Goal: Task Accomplishment & Management: Complete application form

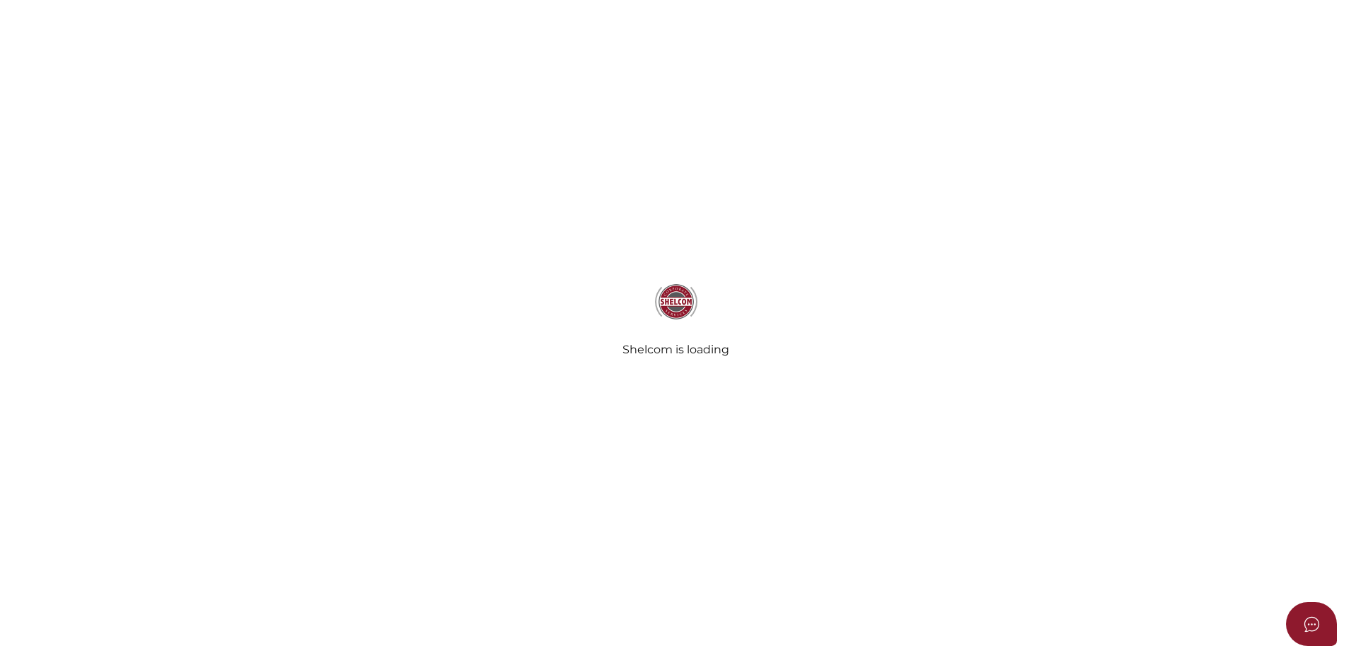
select select "No Folder"
select select "No Binding"
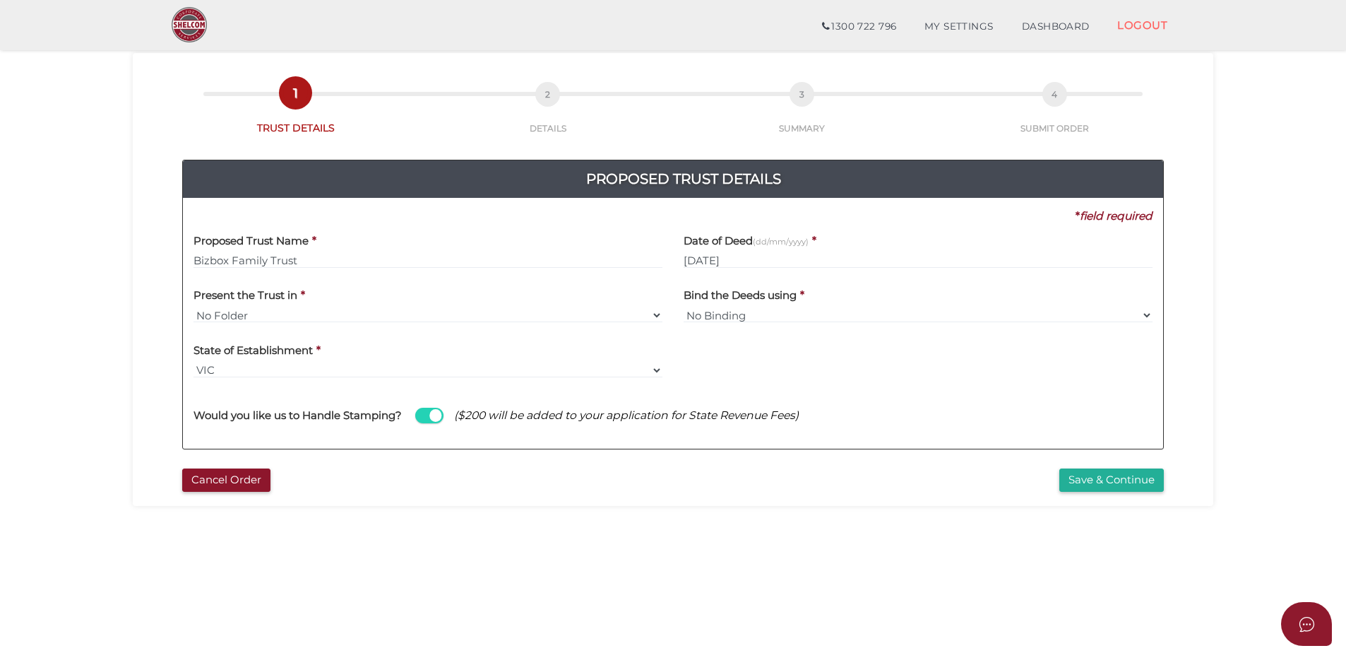
scroll to position [212, 0]
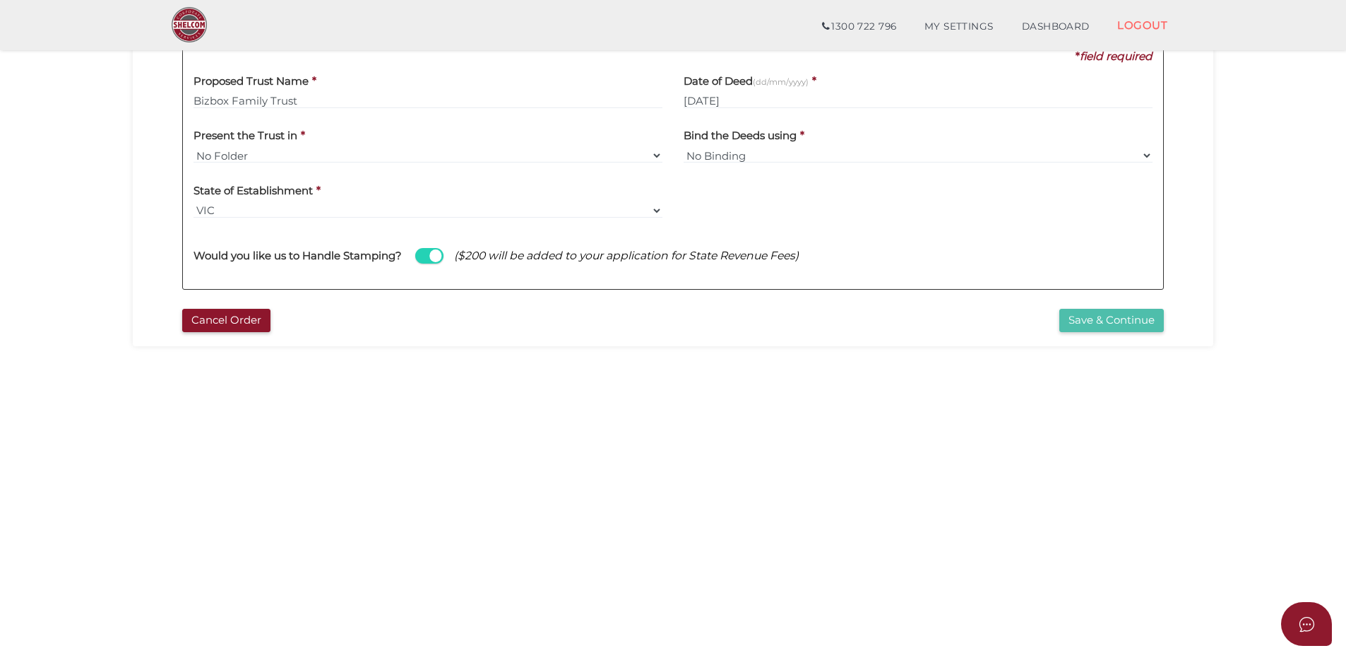
click at [1079, 324] on button "Save & Continue" at bounding box center [1111, 320] width 105 height 23
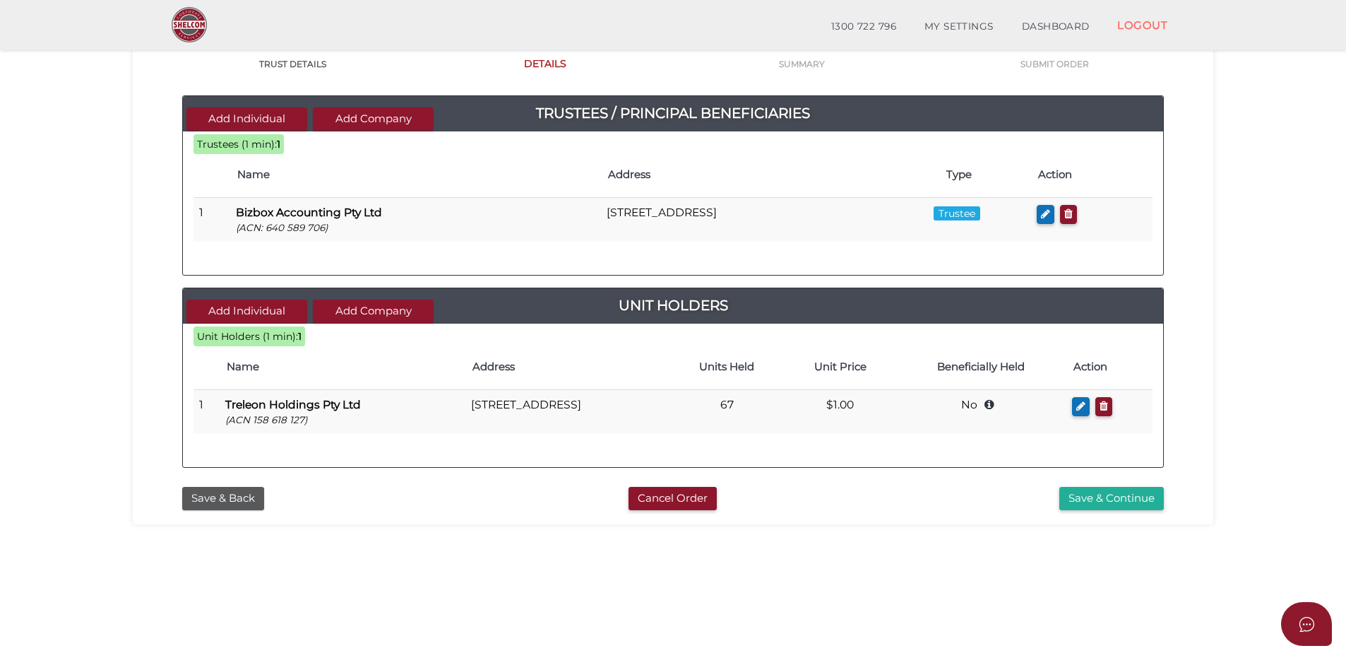
scroll to position [141, 0]
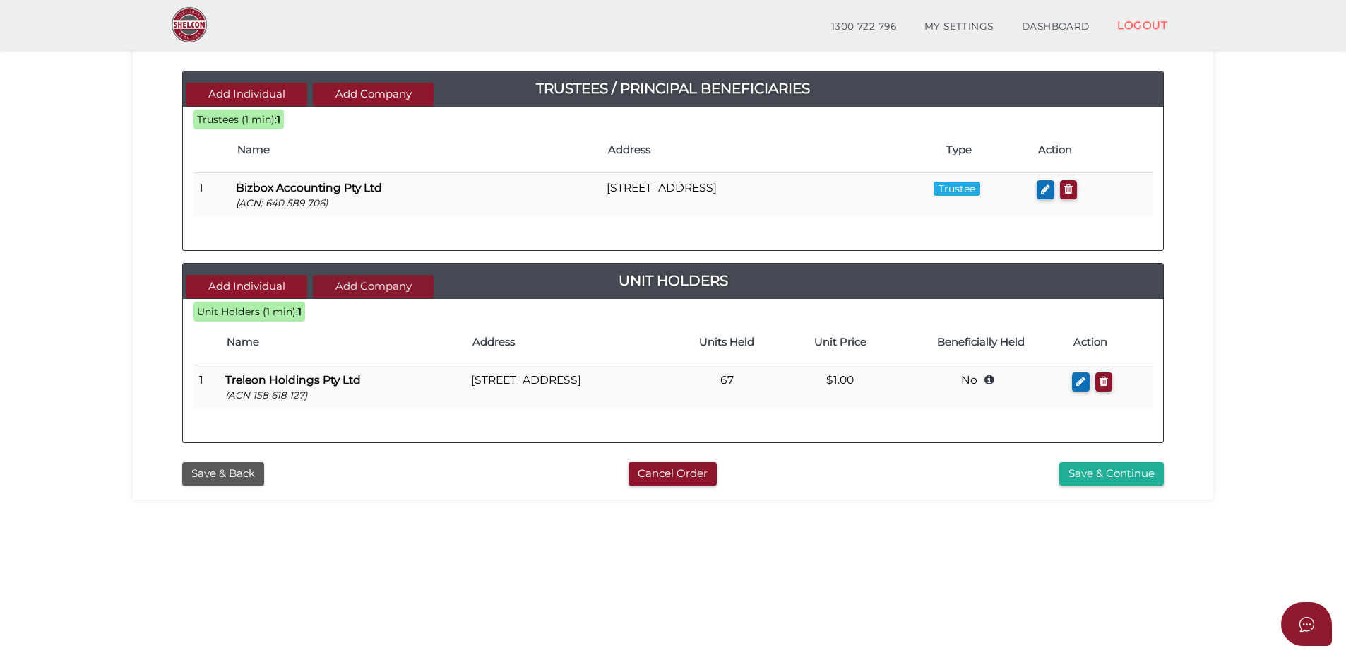
click at [379, 287] on button "Add Company" at bounding box center [373, 286] width 121 height 23
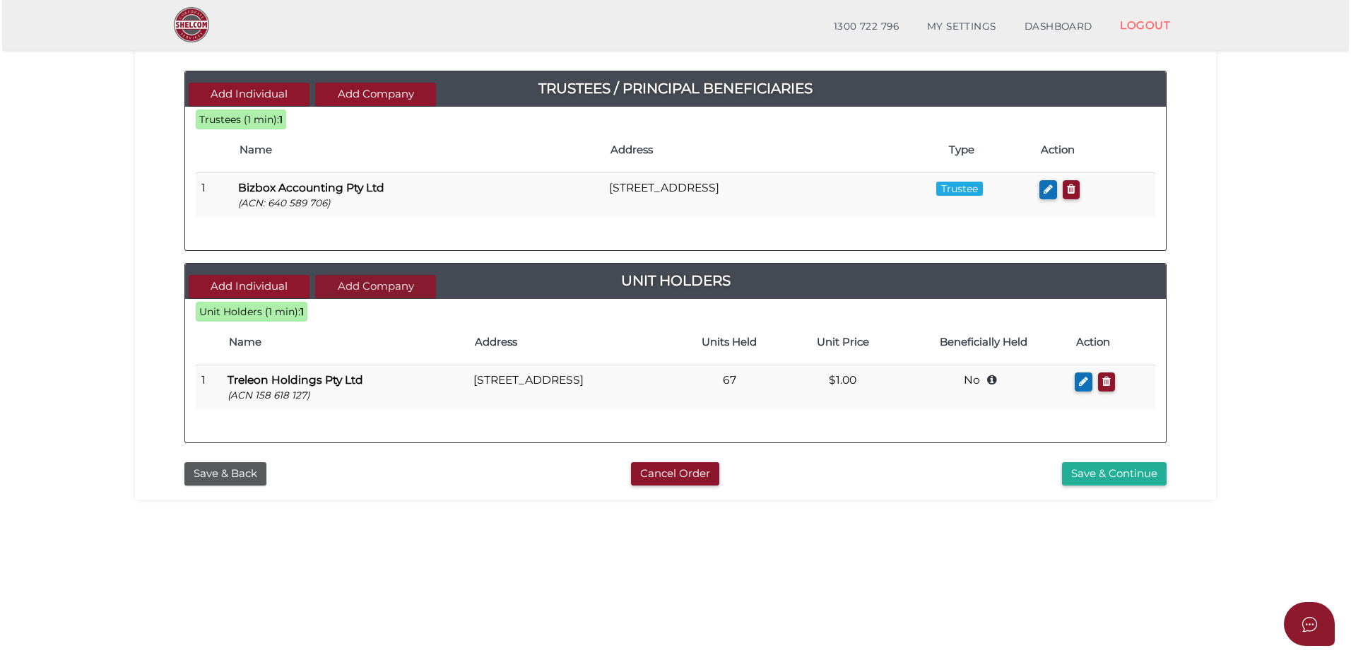
scroll to position [0, 0]
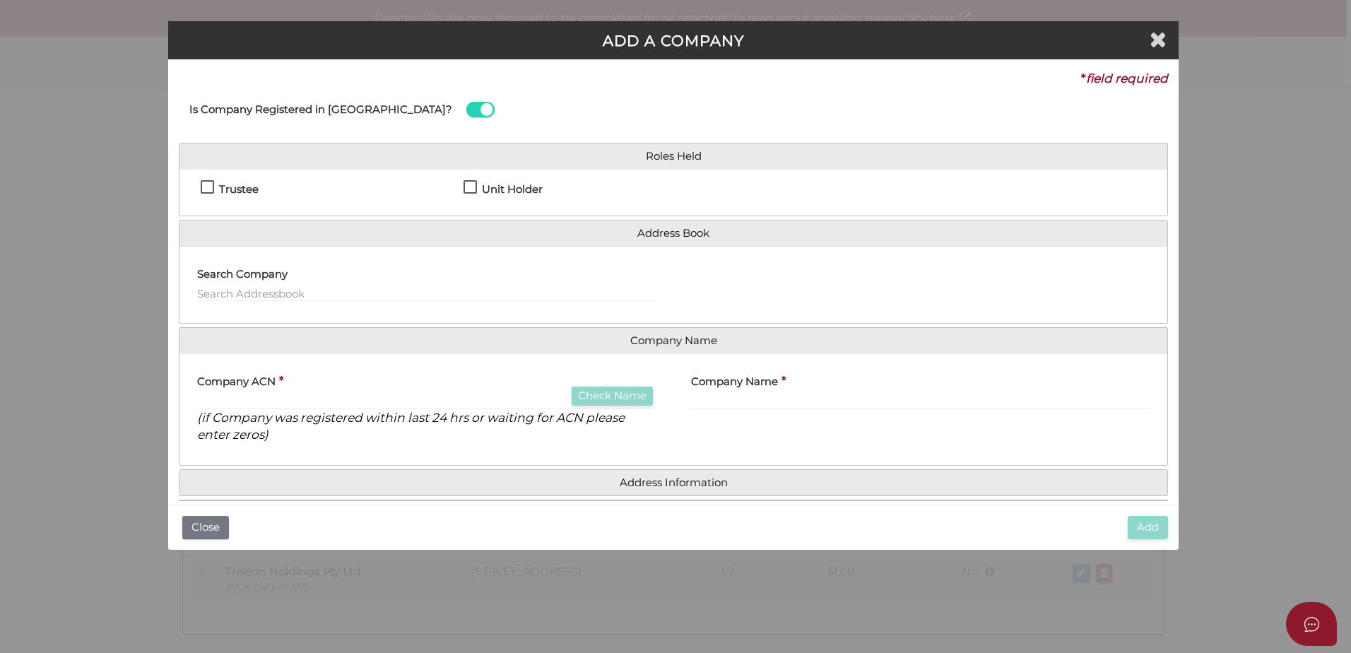
click at [207, 186] on label "Trustee" at bounding box center [230, 193] width 58 height 18
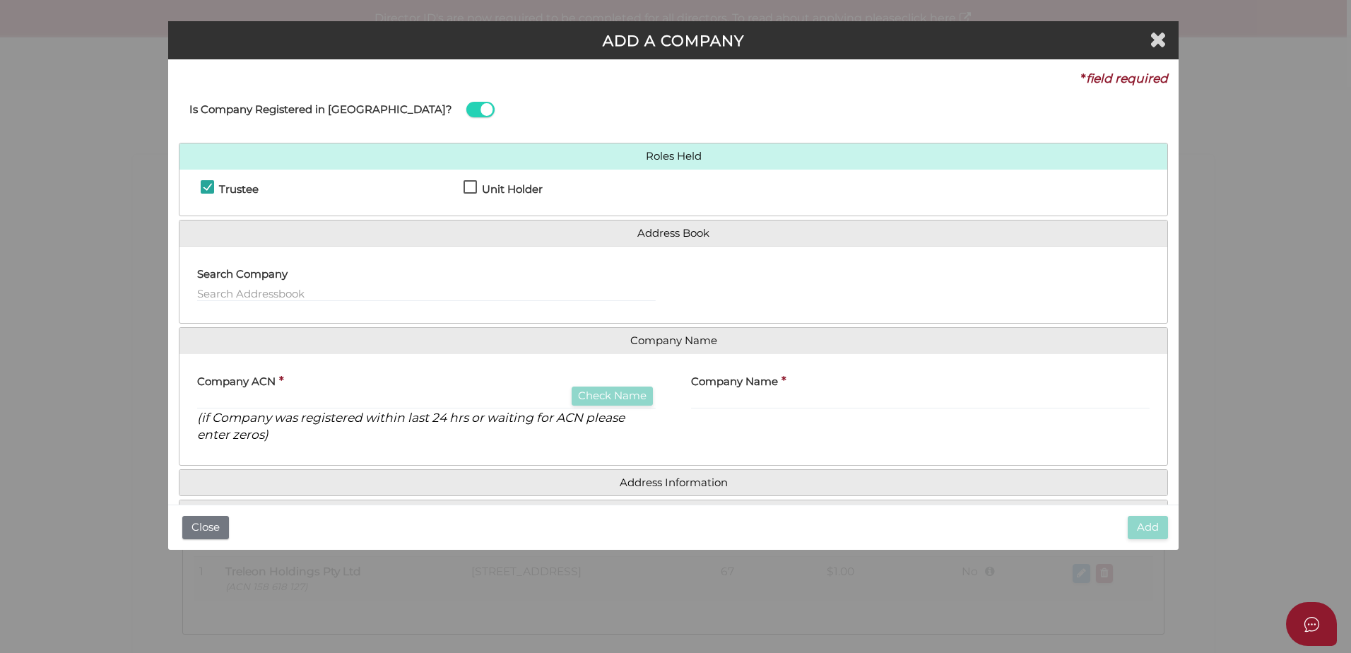
click at [208, 186] on label "Trustee" at bounding box center [230, 193] width 58 height 18
checkbox input "false"
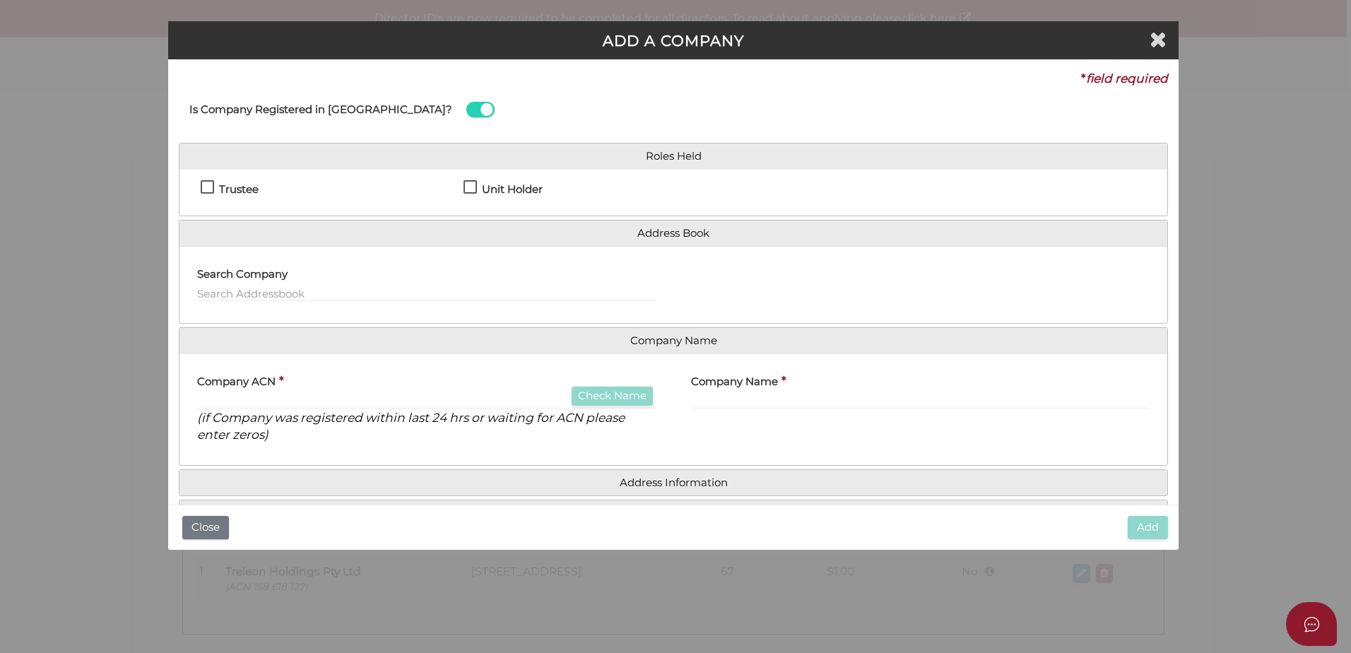
click at [469, 189] on label "Unit Holder" at bounding box center [502, 193] width 79 height 18
checkbox input "true"
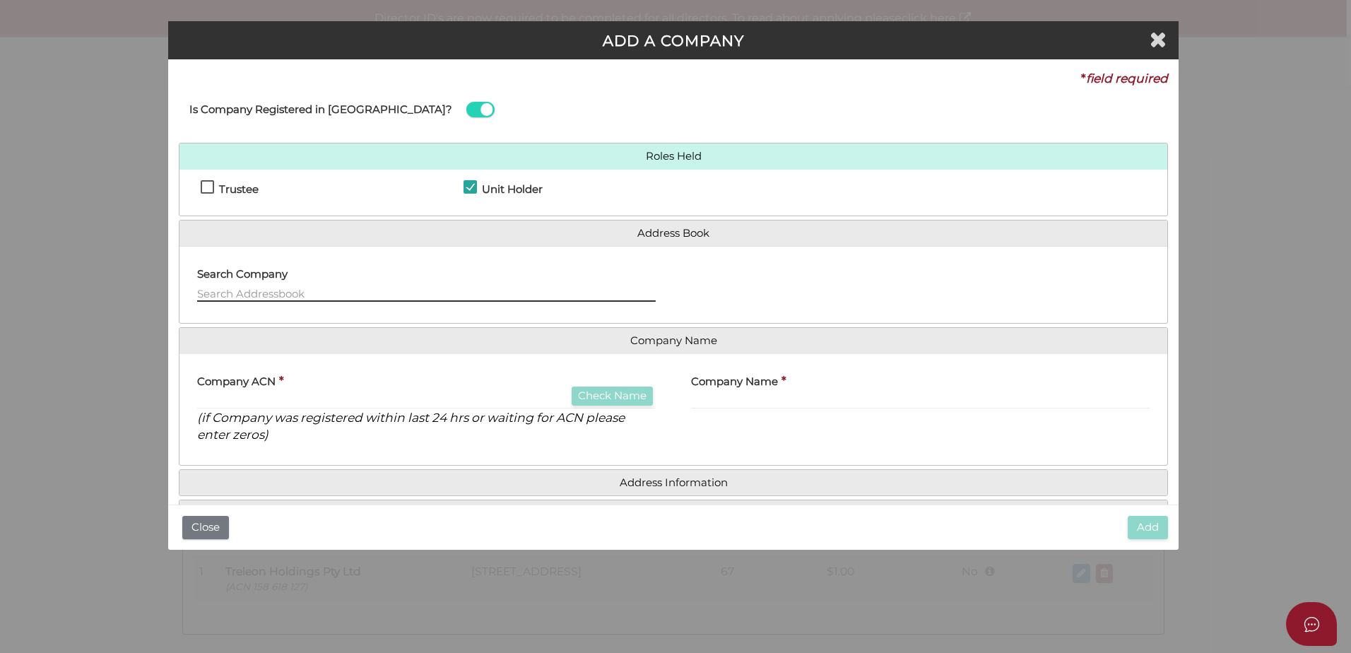
click at [273, 290] on input "text" at bounding box center [426, 294] width 458 height 16
type input "scooch"
click at [296, 279] on div "Search Company scooch" at bounding box center [426, 279] width 458 height 44
drag, startPoint x: 249, startPoint y: 280, endPoint x: 181, endPoint y: 287, distance: 68.2
click at [181, 287] on div "Search Company scooch" at bounding box center [426, 284] width 494 height 55
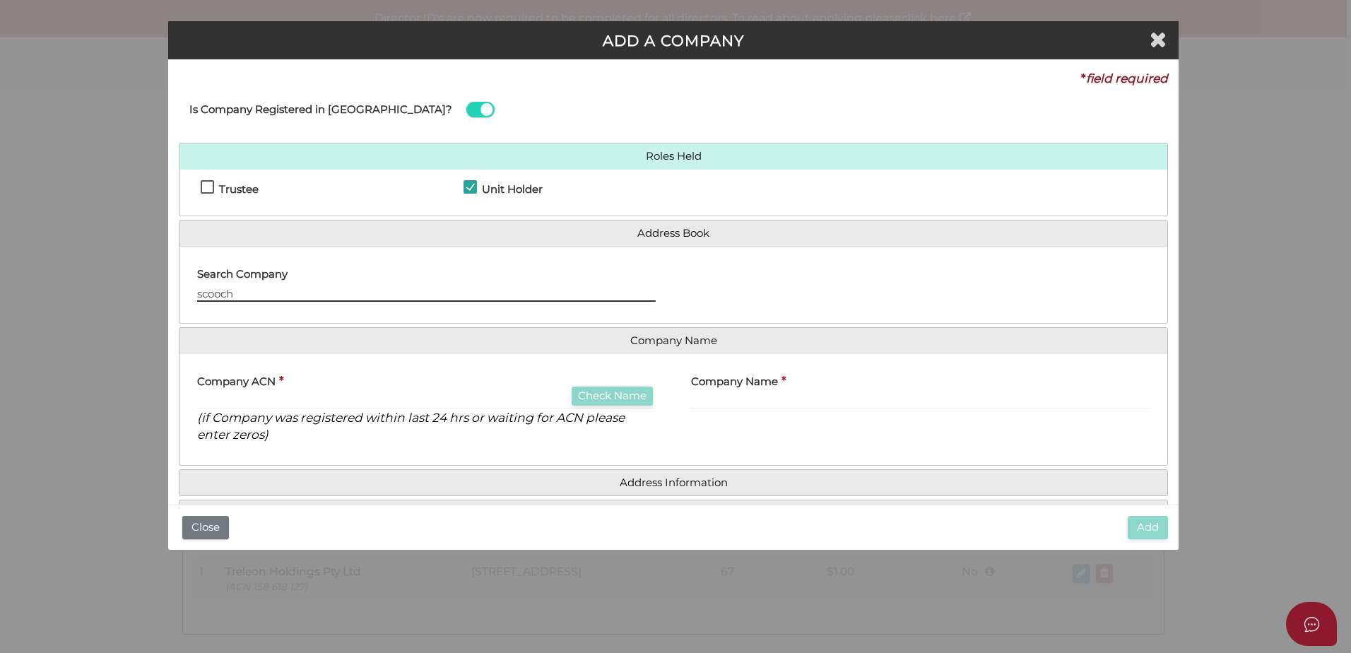
drag, startPoint x: 181, startPoint y: 287, endPoint x: 239, endPoint y: 294, distance: 58.3
click at [239, 294] on input "scooch" at bounding box center [426, 294] width 458 height 16
click at [180, 285] on div "Search Company - Please use 'arrow' keys & press 'Enter' to select. scooch" at bounding box center [426, 284] width 494 height 55
click at [261, 410] on icon "(if Company was registered within last 24 hrs or waiting for ACN please enter z…" at bounding box center [410, 426] width 427 height 32
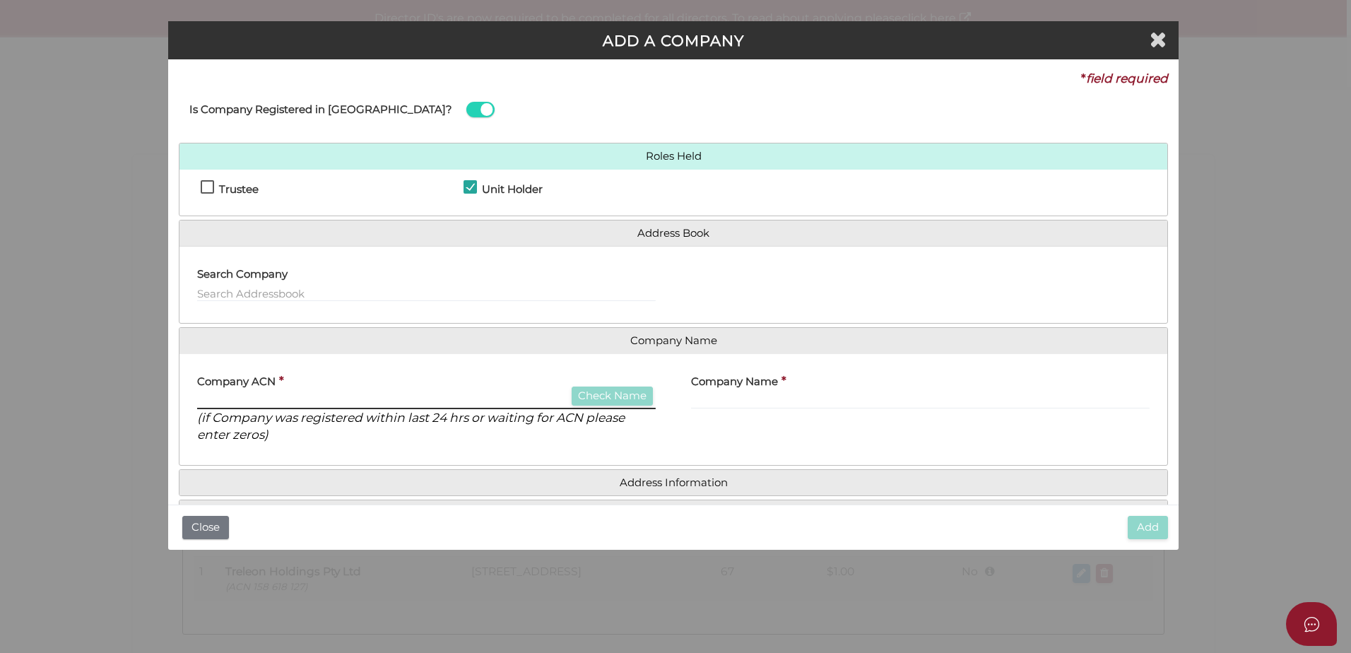
click at [259, 400] on input "text" at bounding box center [426, 401] width 458 height 16
click at [270, 287] on input "text" at bounding box center [426, 294] width 458 height 16
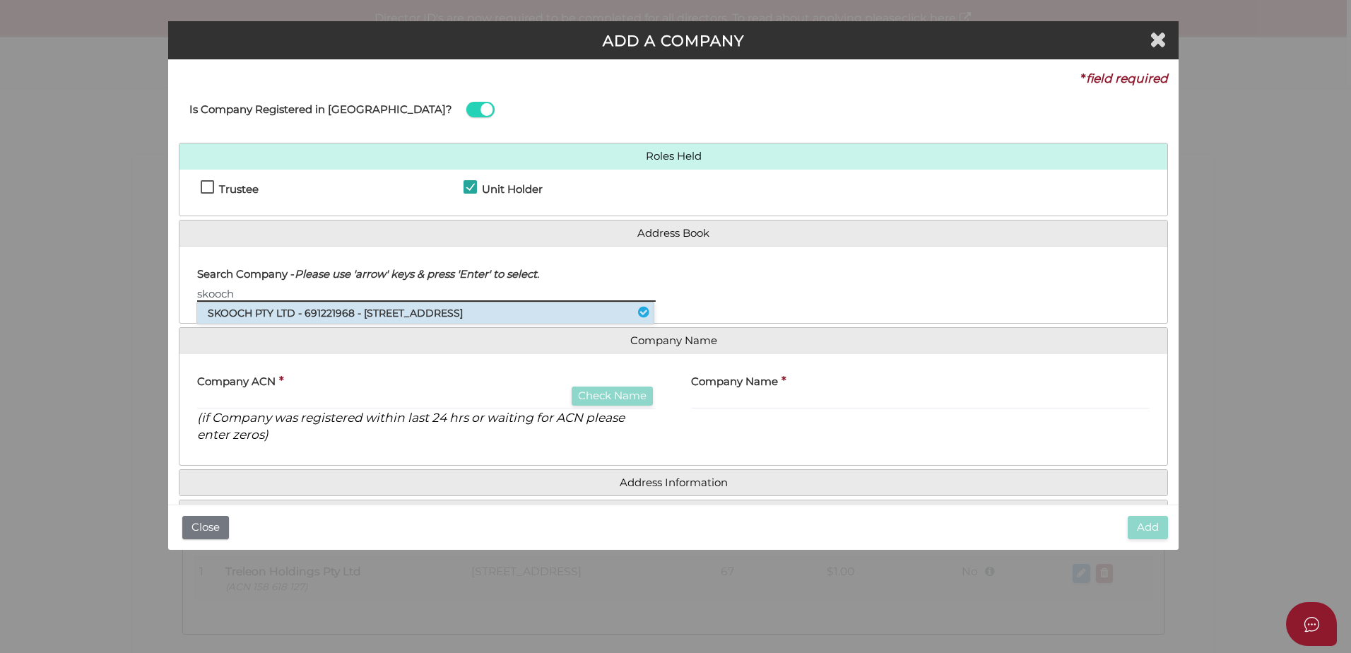
type input "skooch"
click at [439, 316] on li "SKOOCH PTY LTD - 691221968 - 16 Blamey Place, Mornington, VIC, 3931" at bounding box center [425, 312] width 456 height 21
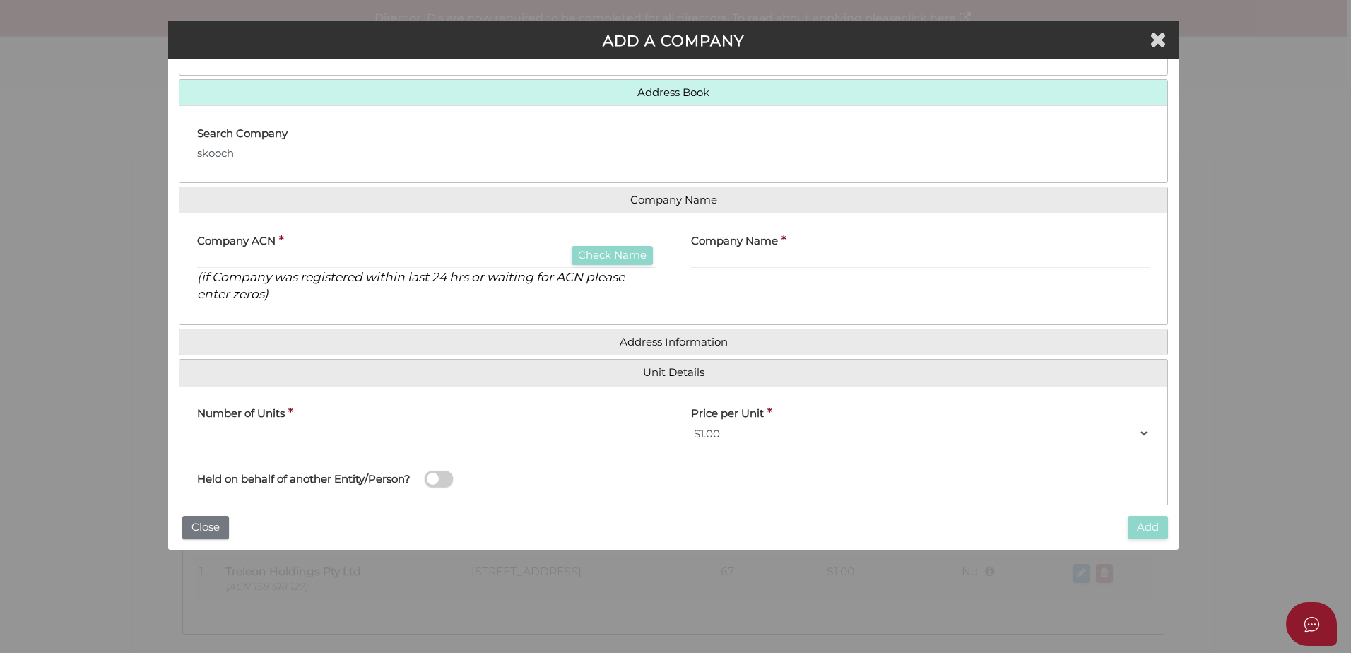
scroll to position [141, 0]
click at [251, 145] on input "skooch" at bounding box center [426, 153] width 458 height 16
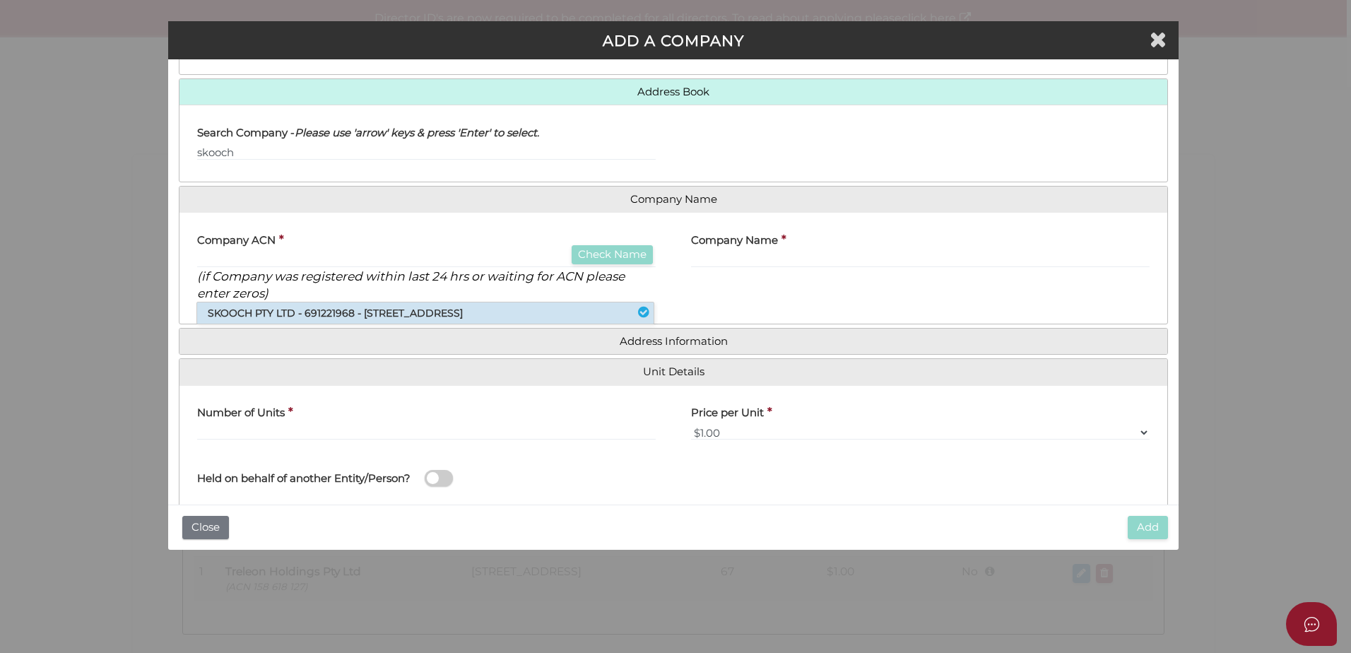
click at [293, 314] on li "SKOOCH PTY LTD - 691221968 - 16 Blamey Place, Mornington, VIC, 3931" at bounding box center [425, 312] width 456 height 21
type input "691221968"
type input "SKOOCH PTY LTD"
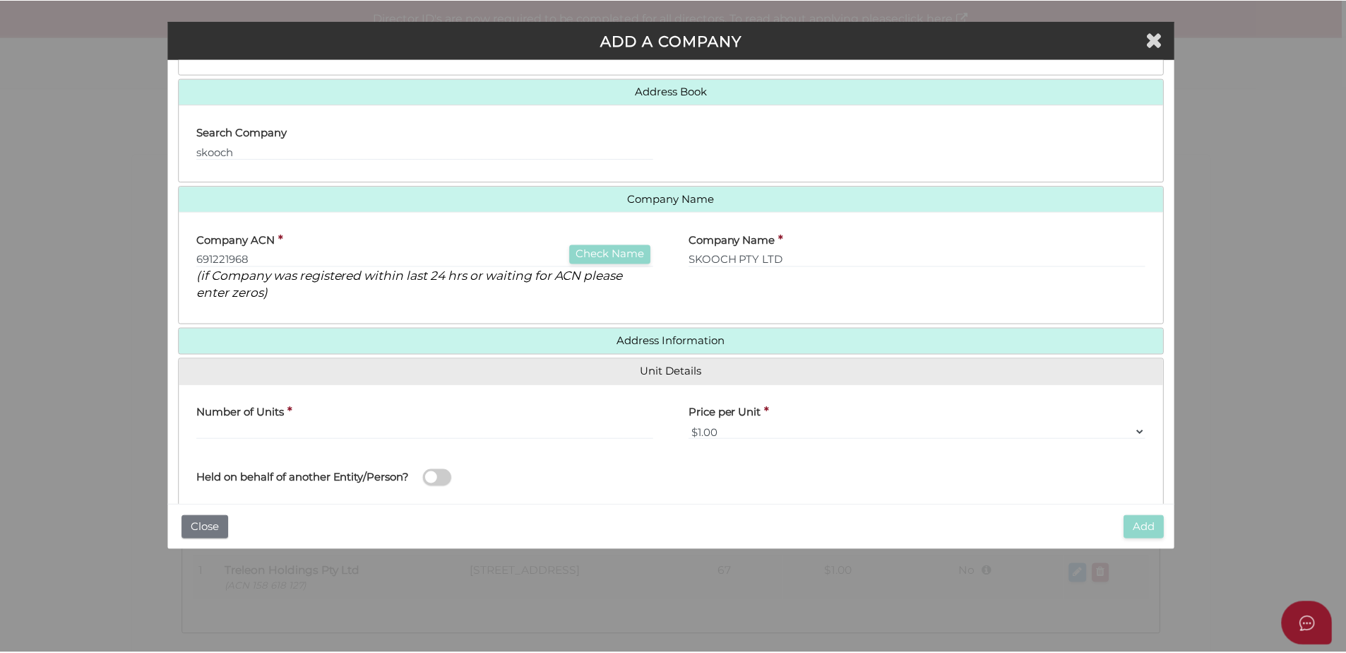
scroll to position [174, 0]
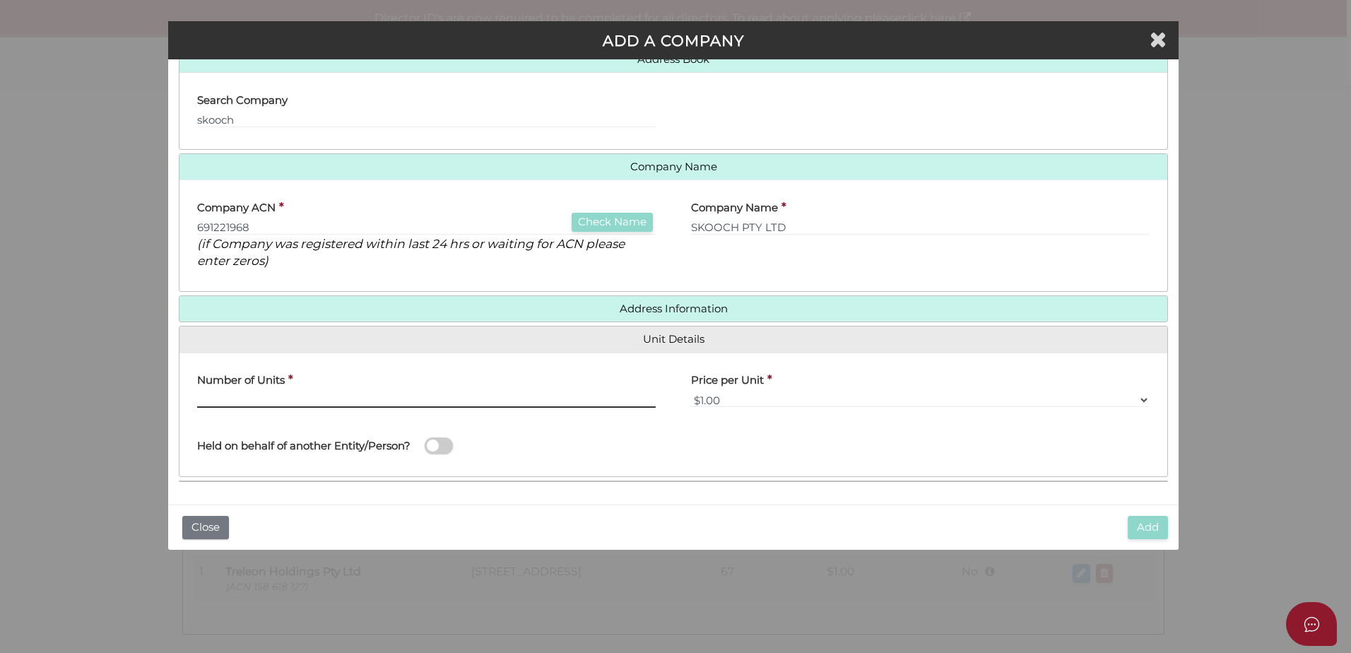
click at [295, 400] on input "text" at bounding box center [426, 400] width 458 height 16
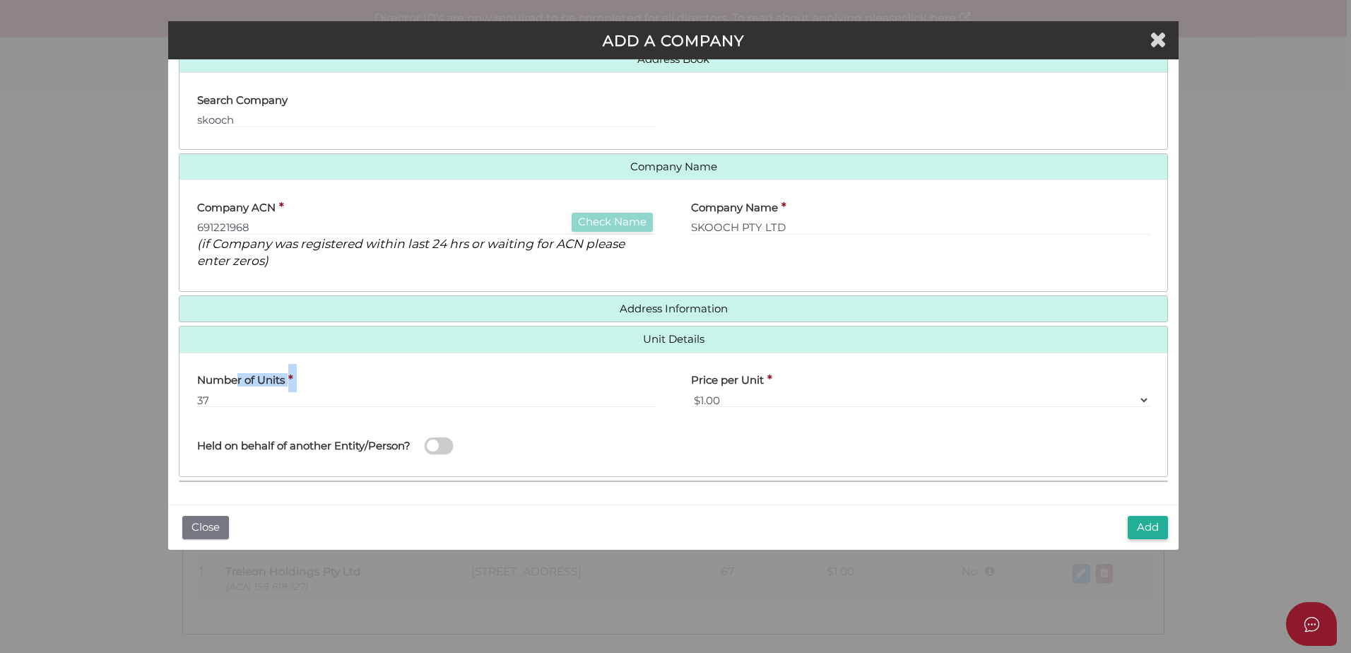
drag, startPoint x: 233, startPoint y: 393, endPoint x: 198, endPoint y: 396, distance: 34.7
click at [198, 396] on div "Number of Units * 37" at bounding box center [426, 386] width 458 height 44
click at [204, 398] on input "37" at bounding box center [426, 400] width 458 height 16
drag, startPoint x: 213, startPoint y: 400, endPoint x: 196, endPoint y: 398, distance: 17.1
click at [196, 398] on div "Number of Units * 37" at bounding box center [426, 391] width 494 height 55
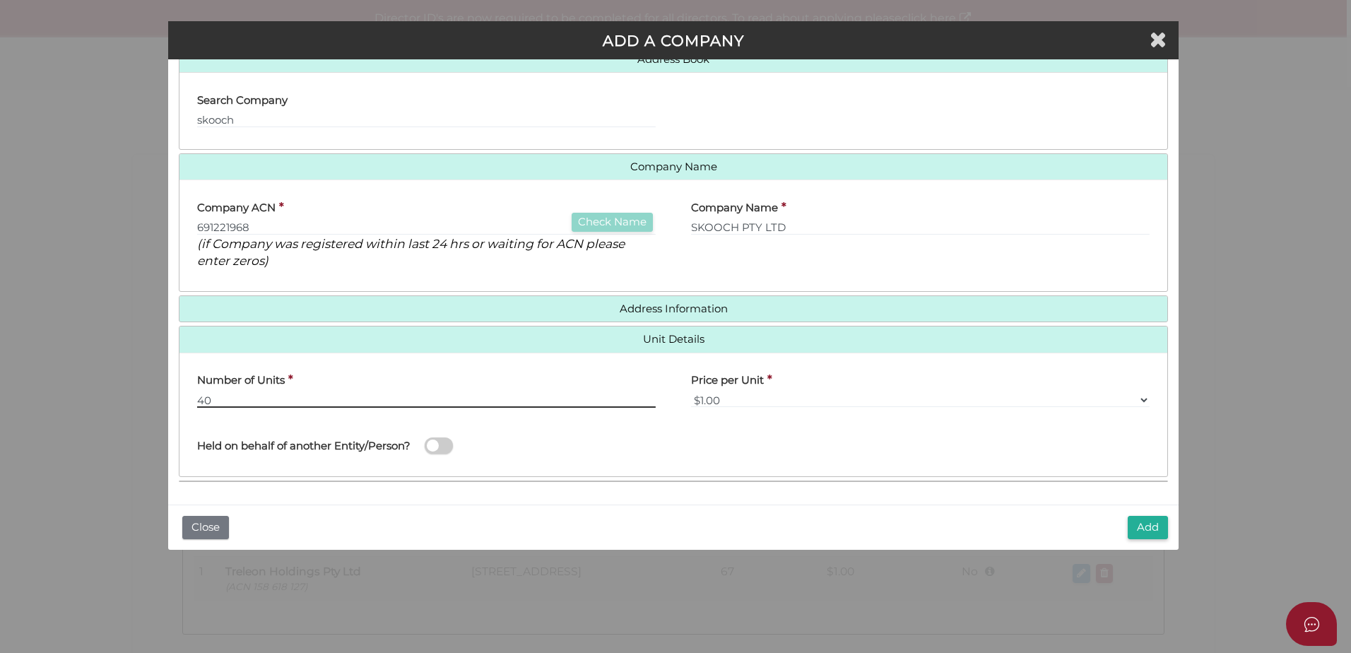
type input "40"
click at [1125, 521] on div "Add Close" at bounding box center [673, 526] width 1010 height 45
click at [1134, 520] on button "Add" at bounding box center [1147, 527] width 40 height 23
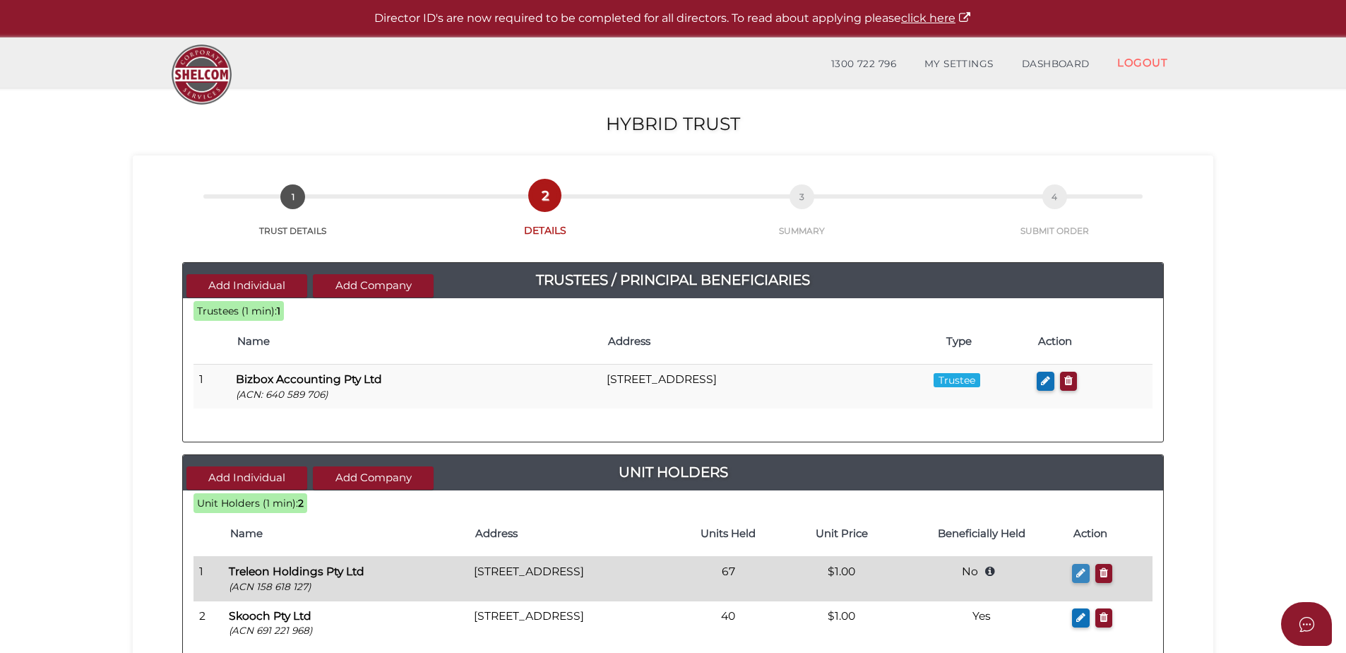
click at [1085, 573] on button "button" at bounding box center [1081, 573] width 18 height 19
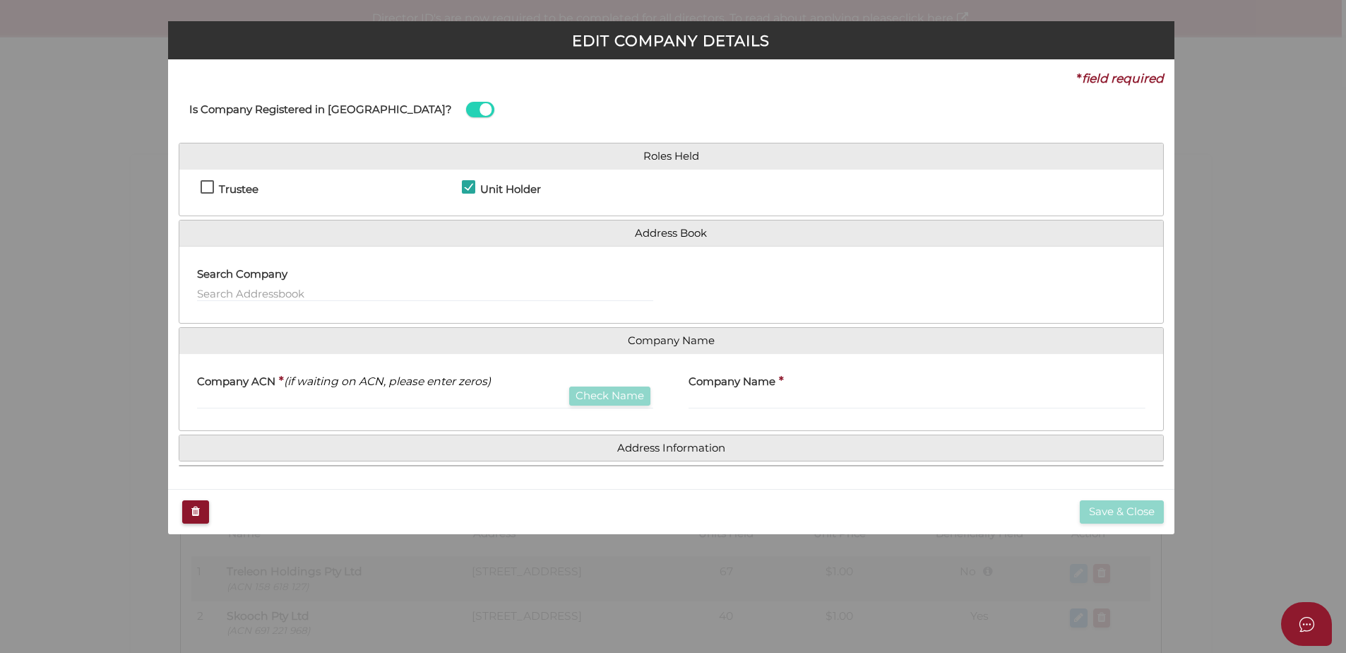
checkbox input "true"
type input "158618127"
type input "Treleon Holdings Pty Ltd"
type input "67"
select select "$1.00"
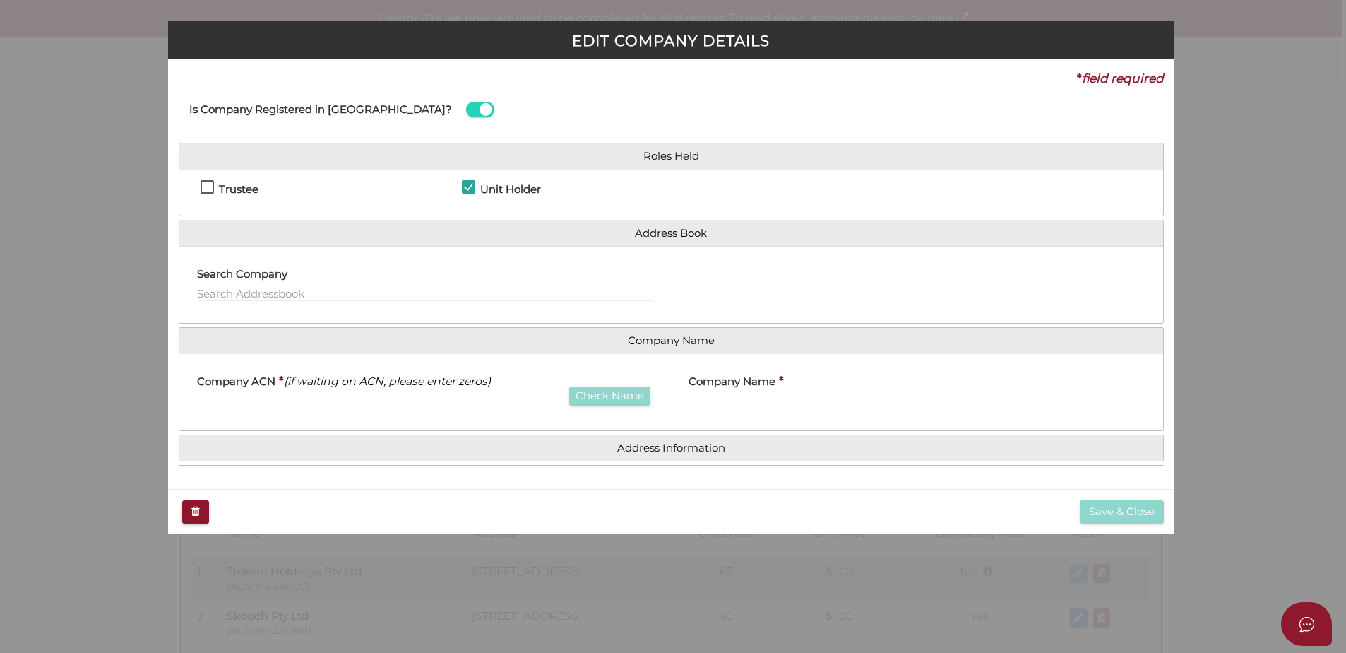
type input "Treleon Family Trust"
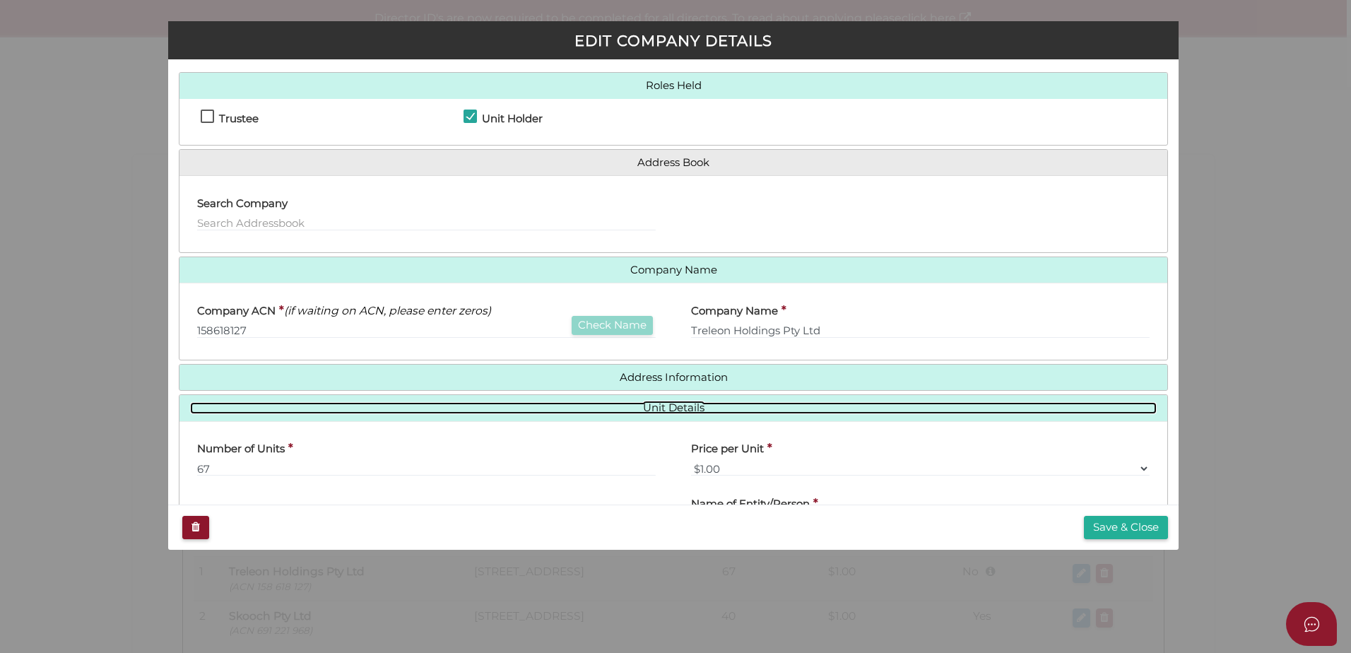
click at [571, 403] on link "Unit Details" at bounding box center [673, 408] width 966 height 12
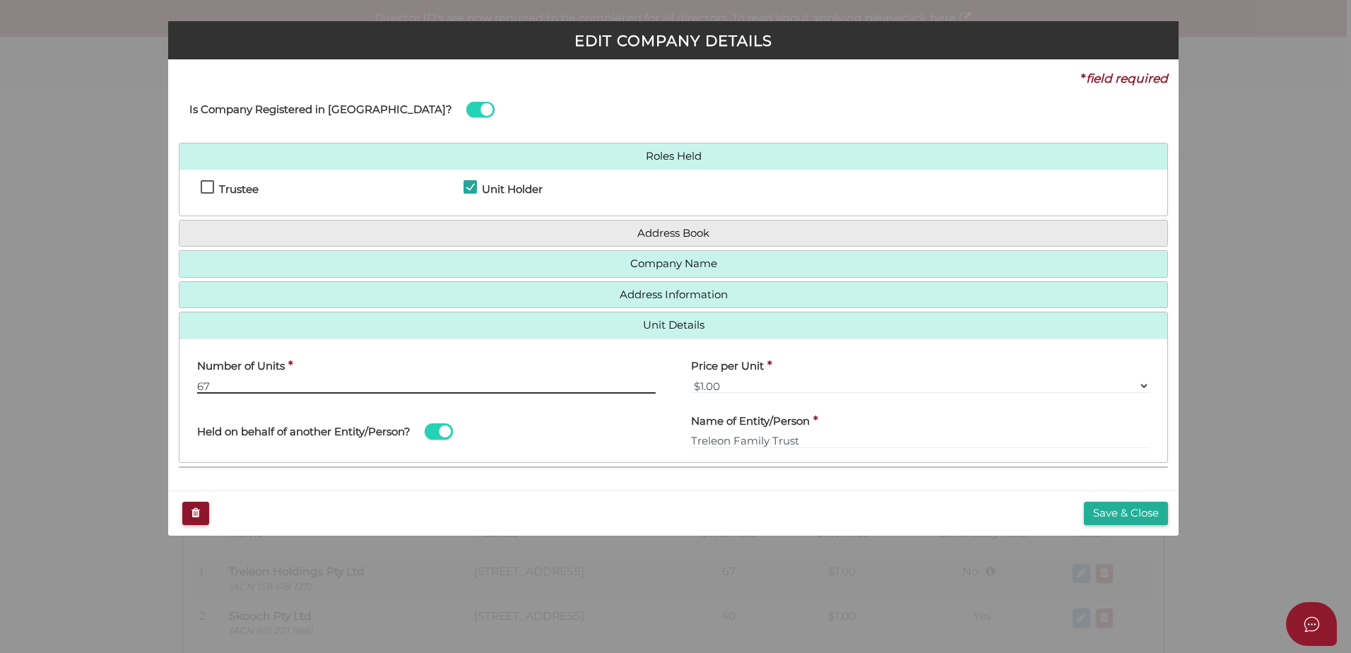
drag, startPoint x: 223, startPoint y: 387, endPoint x: 181, endPoint y: 386, distance: 42.4
click at [181, 386] on div "Number of Units * 67" at bounding box center [426, 377] width 494 height 55
type input "80"
click at [451, 372] on div "Number of Units * 80" at bounding box center [426, 372] width 458 height 44
click at [1100, 514] on button "Save & Close" at bounding box center [1126, 512] width 84 height 23
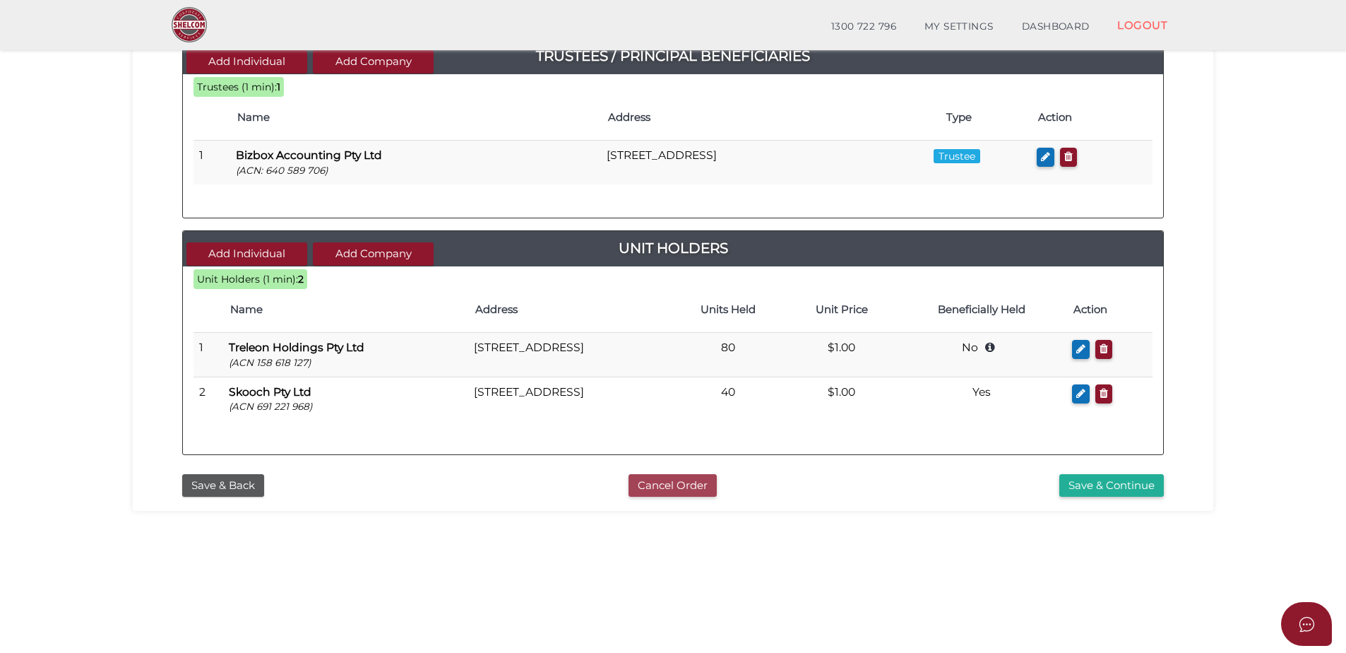
scroll to position [317, 0]
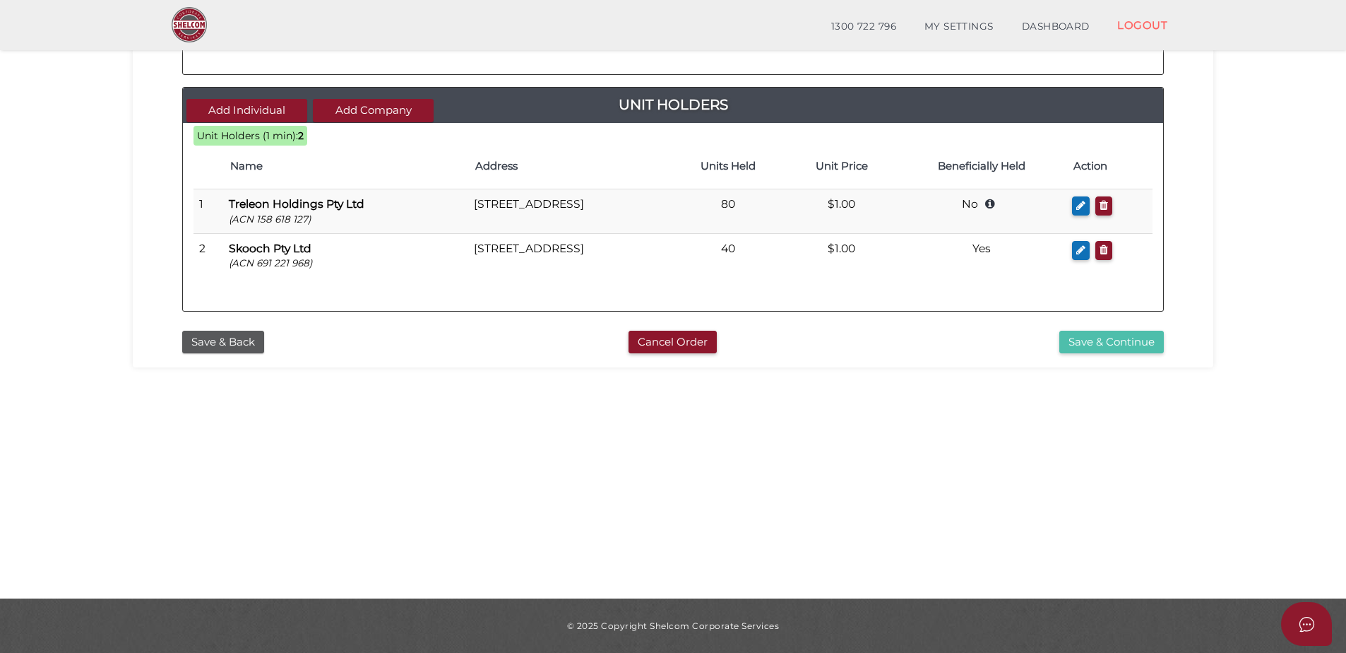
click at [1090, 348] on button "Save & Continue" at bounding box center [1111, 342] width 105 height 23
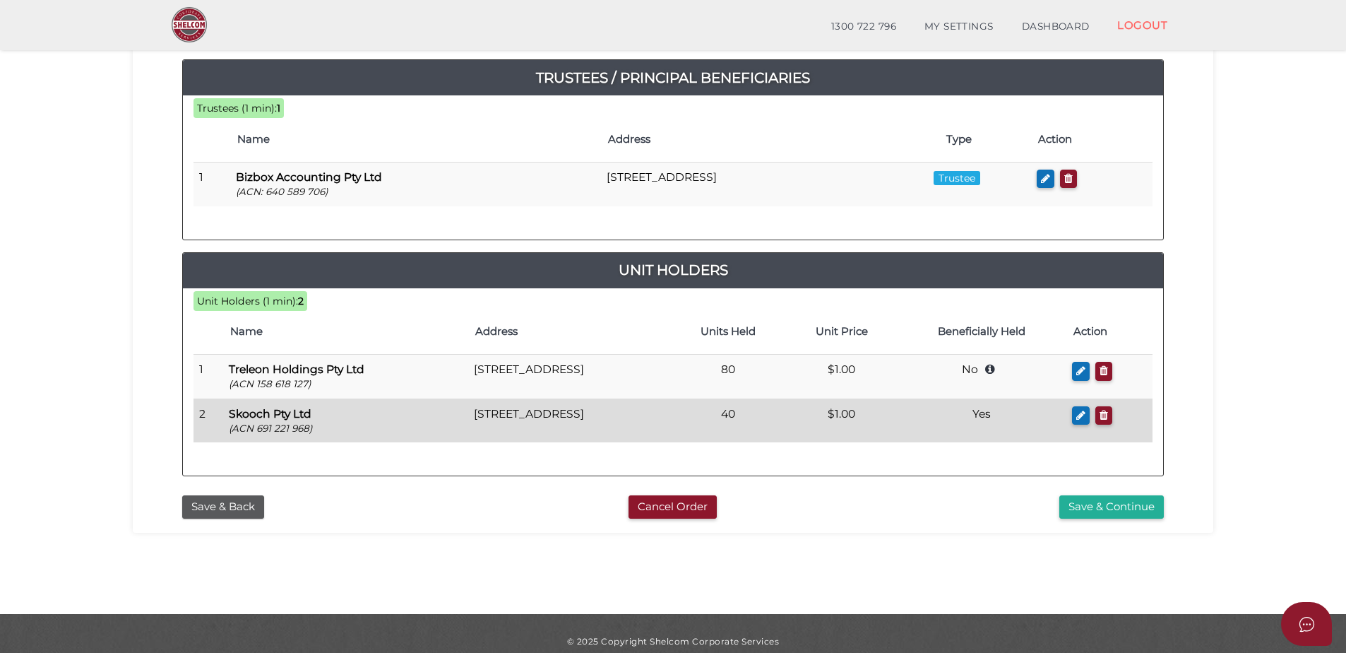
scroll to position [317, 0]
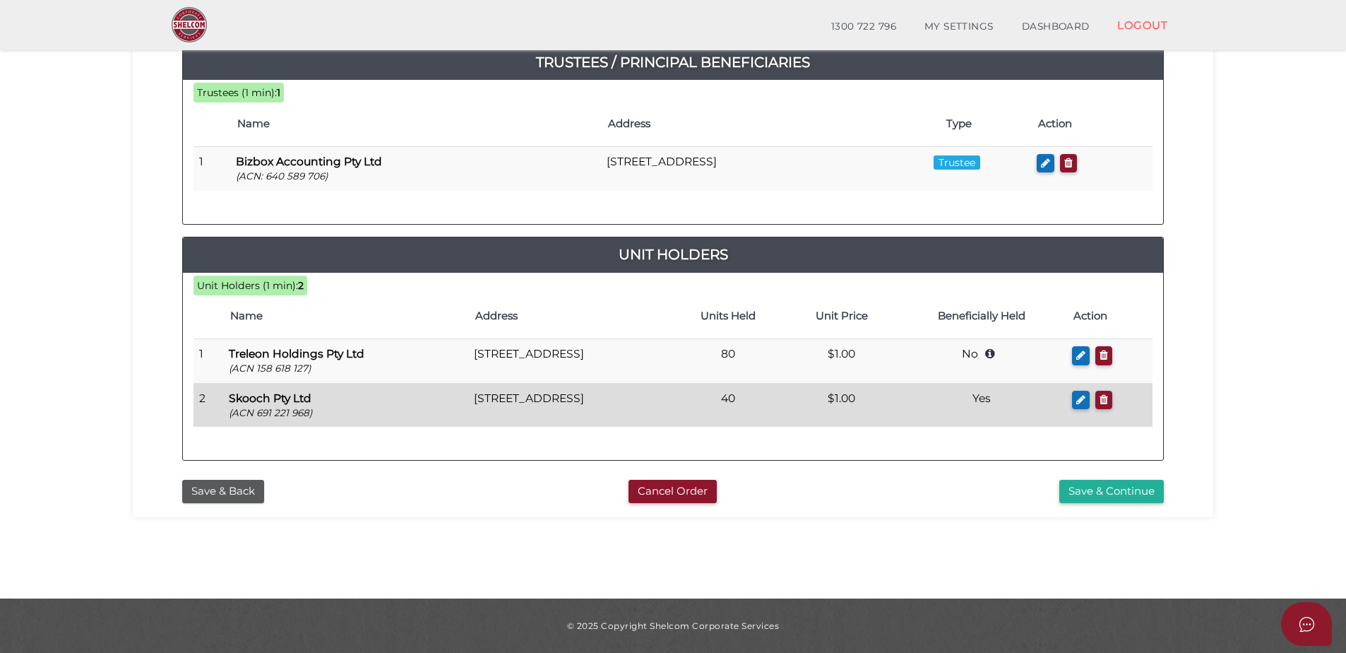
click at [259, 409] on p "(ACN 691 221 968)" at bounding box center [346, 412] width 234 height 13
click at [1086, 396] on icon "button" at bounding box center [1080, 399] width 9 height 11
checkbox input "true"
type input "691221968"
type input "Skooch Pty Ltd"
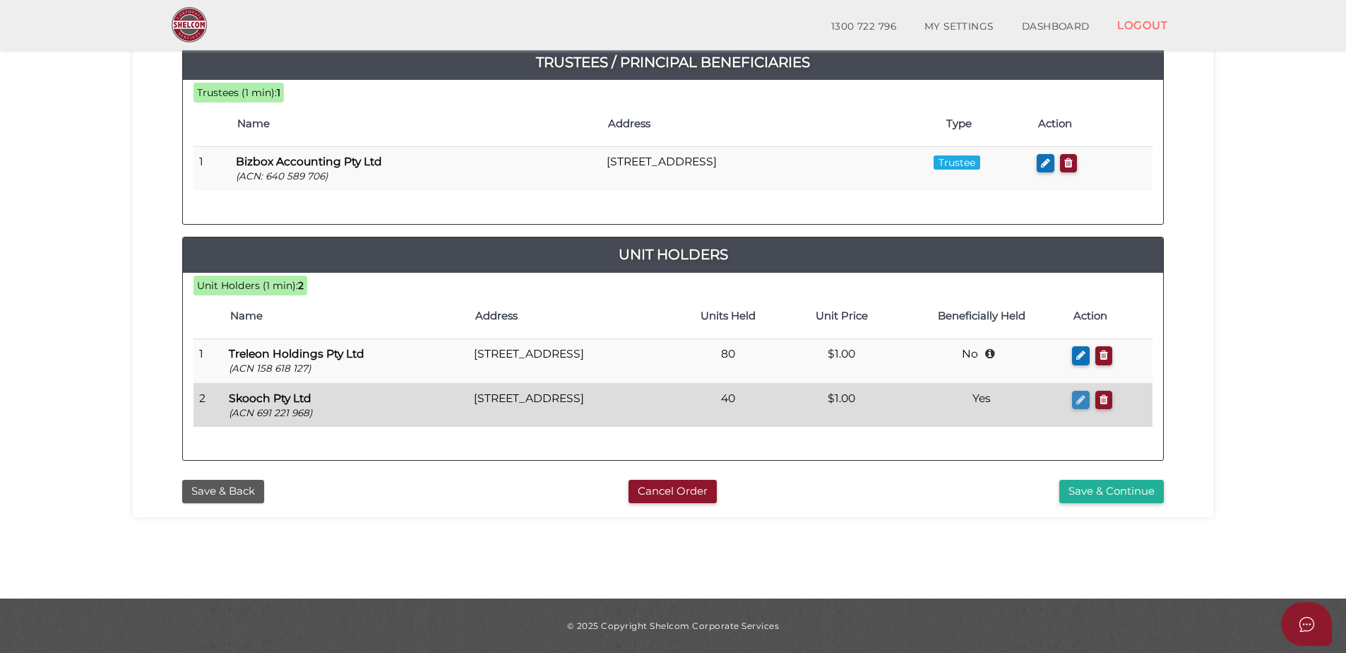
type input "40"
select select "$1.00"
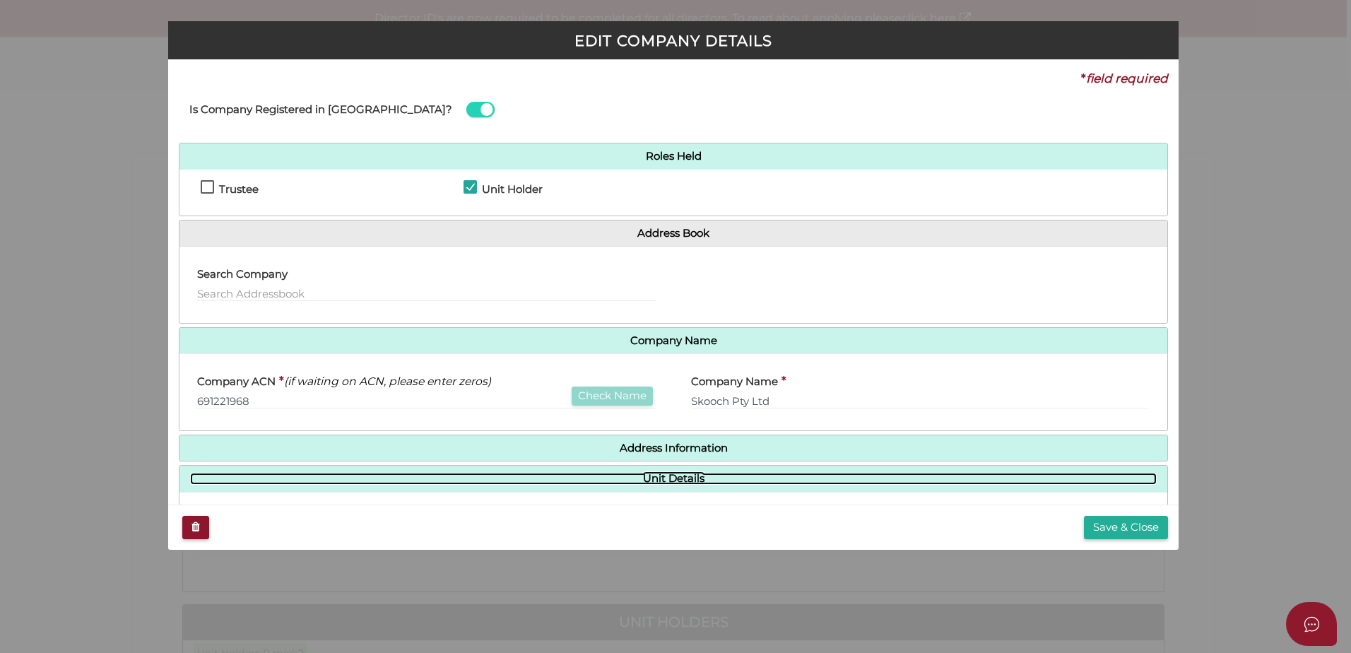
click at [592, 480] on link "Unit Details" at bounding box center [673, 479] width 966 height 12
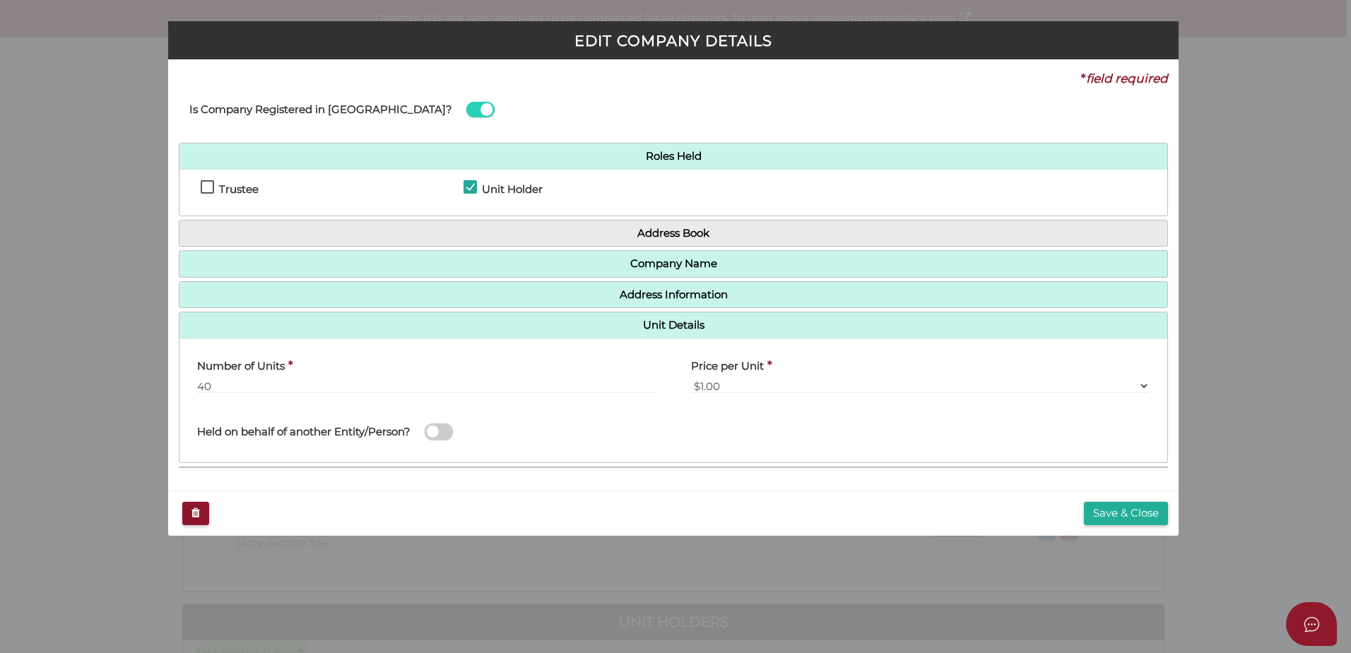
drag, startPoint x: 450, startPoint y: 434, endPoint x: 457, endPoint y: 436, distance: 7.2
click at [451, 434] on span at bounding box center [439, 431] width 28 height 16
click at [0, 0] on input "checkbox" at bounding box center [0, 0] width 0 height 0
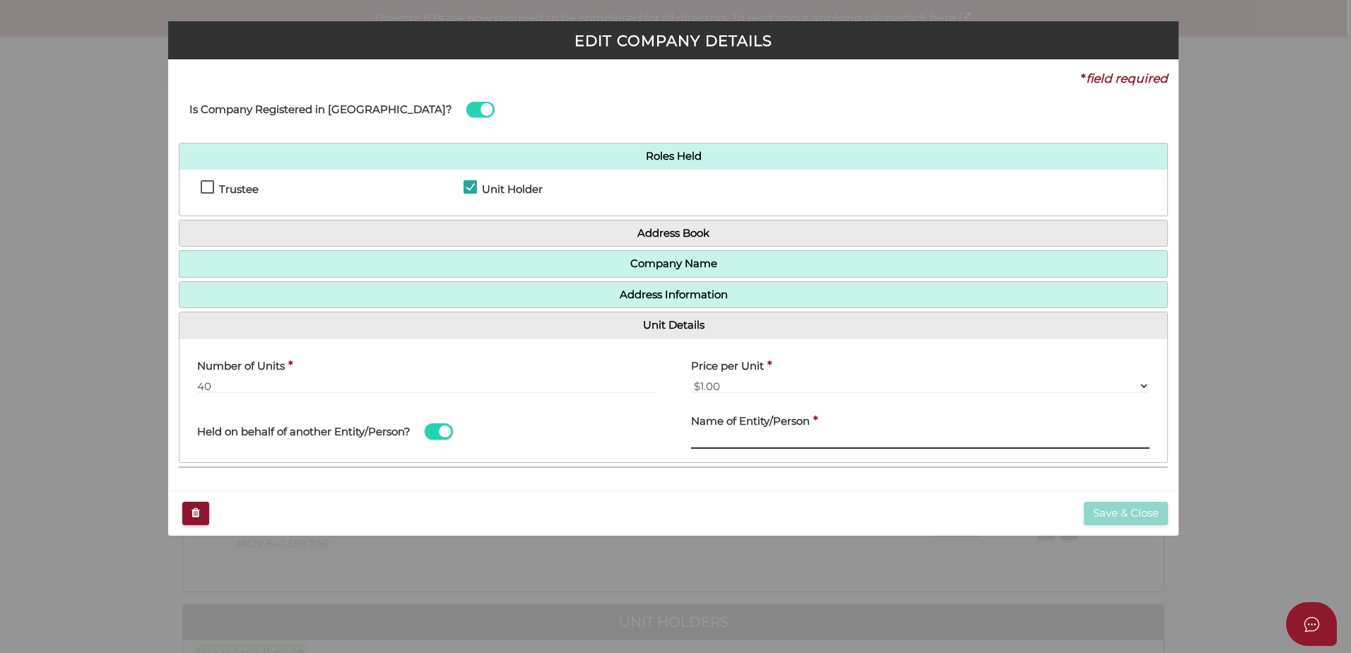
click at [713, 433] on input "text" at bounding box center [920, 441] width 458 height 16
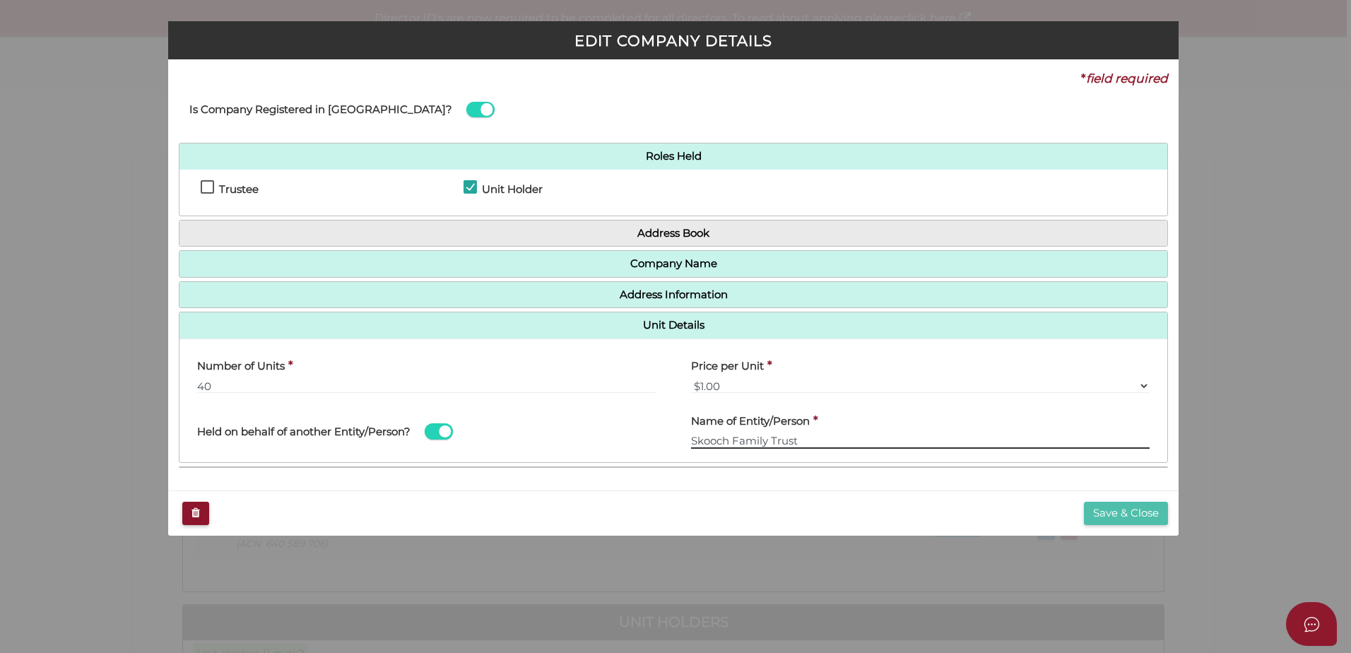
type input "Skooch Family Trust"
click at [1117, 509] on button "Save & Close" at bounding box center [1126, 512] width 84 height 23
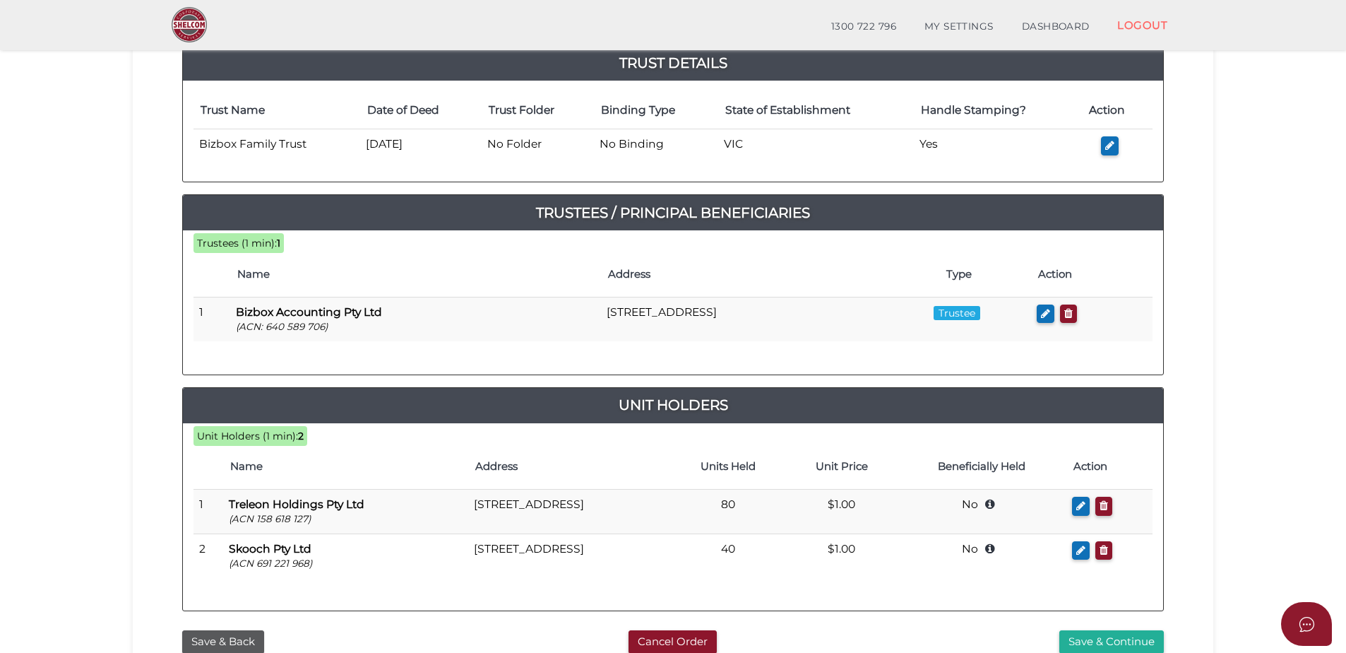
scroll to position [212, 0]
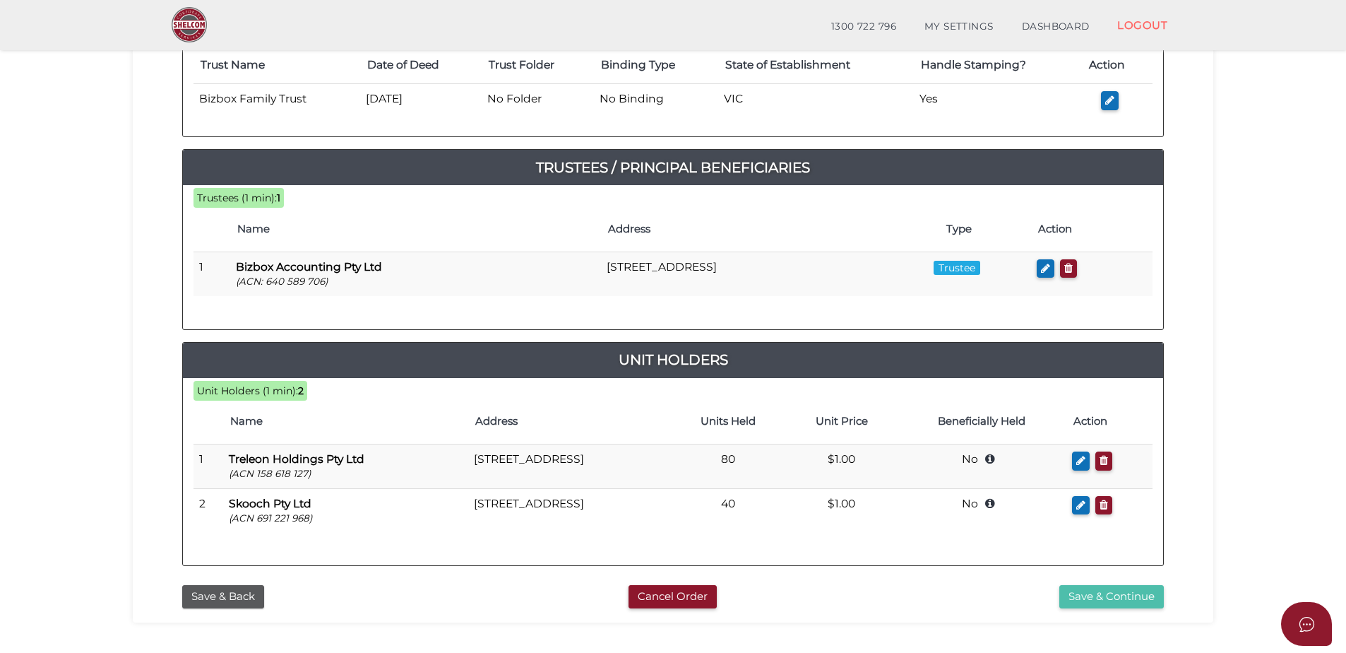
click at [1090, 595] on button "Save & Continue" at bounding box center [1111, 596] width 105 height 23
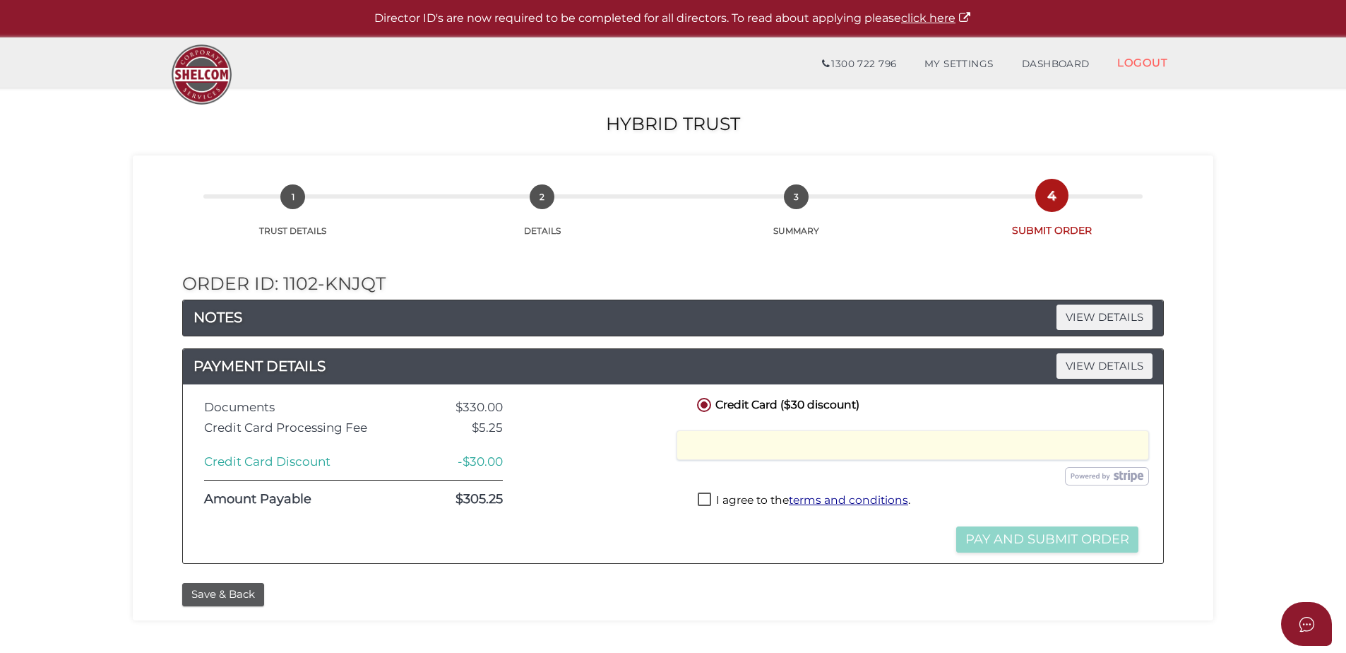
click at [709, 499] on label "I agree to the terms and conditions ." at bounding box center [804, 501] width 213 height 18
checkbox input "true"
click at [1013, 537] on button "Pay and Submit Order" at bounding box center [1047, 539] width 182 height 26
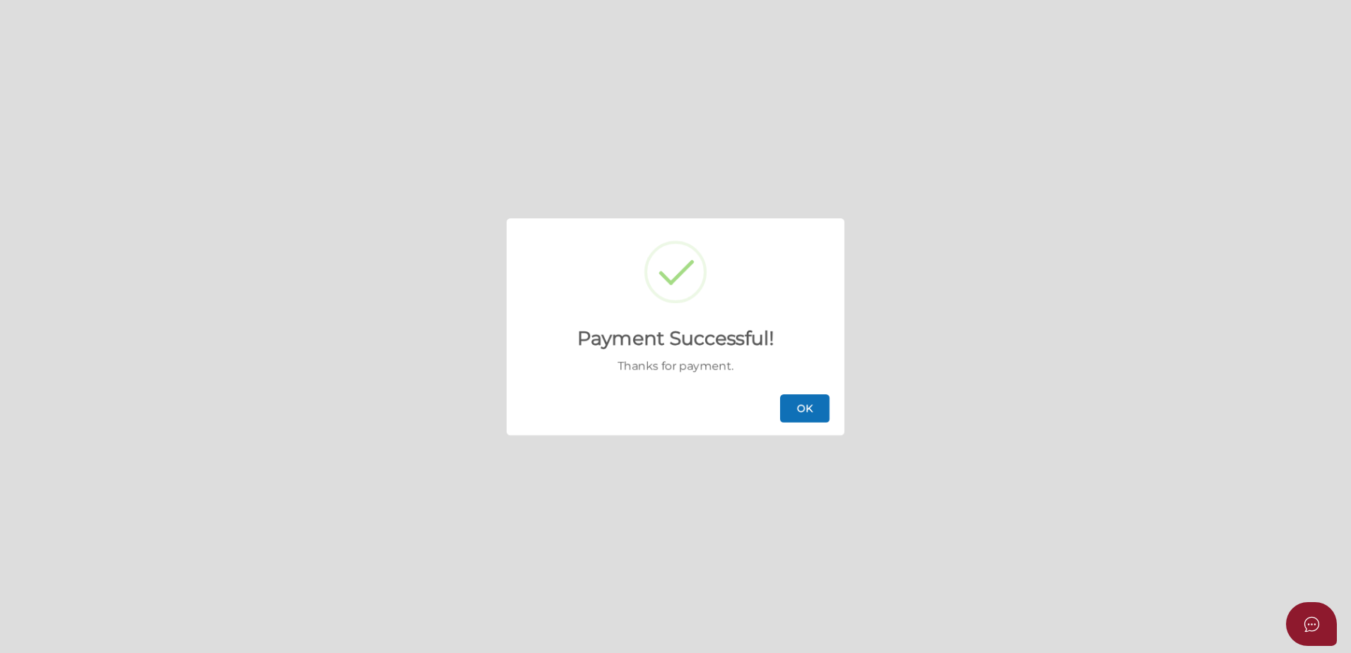
click at [813, 396] on button "OK" at bounding box center [804, 408] width 49 height 28
